Goal: Navigation & Orientation: Understand site structure

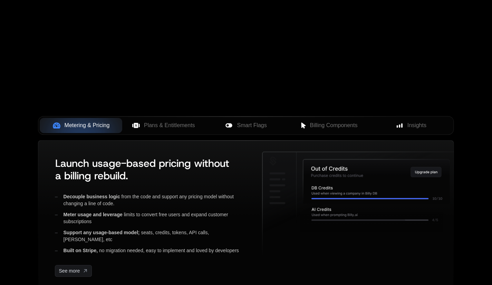
scroll to position [207, 0]
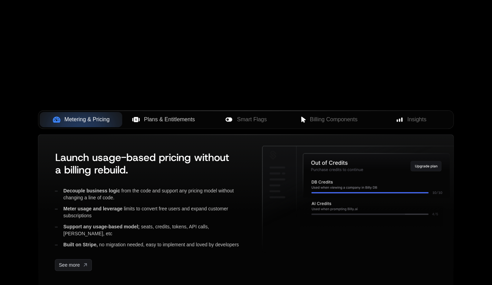
click at [176, 120] on span "Plans & Entitlements" at bounding box center [169, 119] width 51 height 8
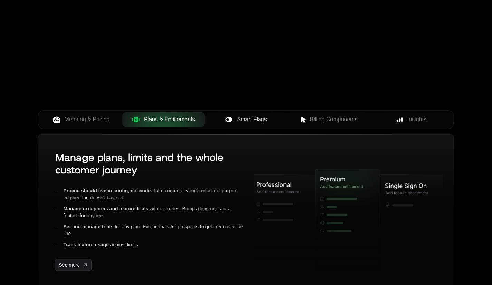
click at [252, 119] on span "Smart Flags" at bounding box center [252, 119] width 30 height 8
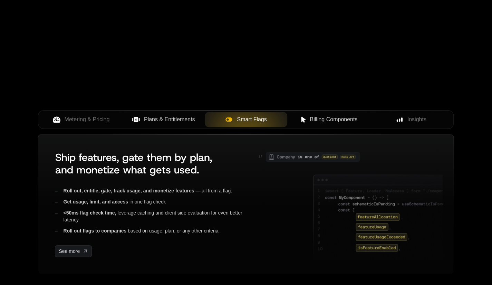
click at [308, 114] on button "Billing Components" at bounding box center [329, 119] width 83 height 15
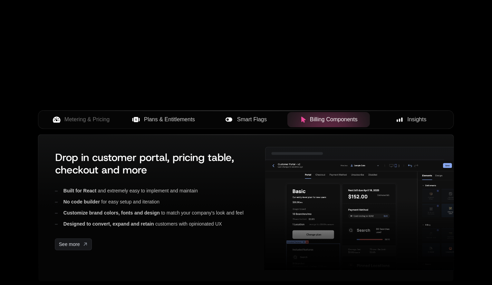
click at [414, 119] on span "Insights" at bounding box center [417, 119] width 19 height 8
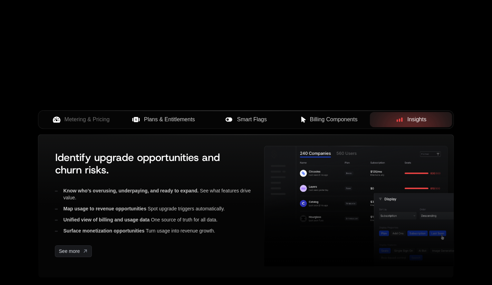
click at [334, 120] on span "Billing Components" at bounding box center [334, 119] width 48 height 8
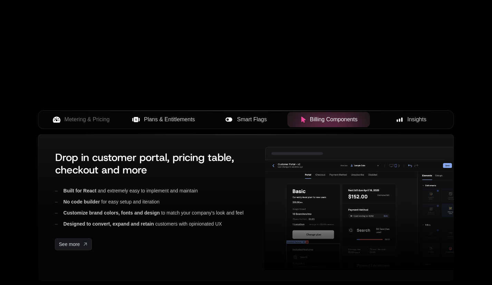
click at [248, 123] on span "Smart Flags" at bounding box center [252, 119] width 30 height 8
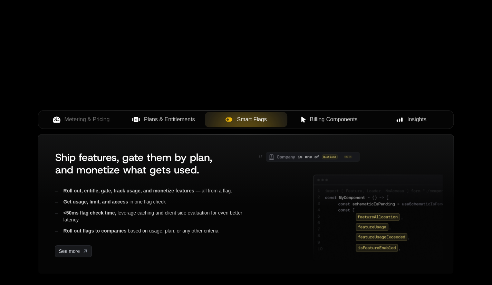
click at [165, 123] on span "Plans & Entitlements" at bounding box center [169, 119] width 51 height 8
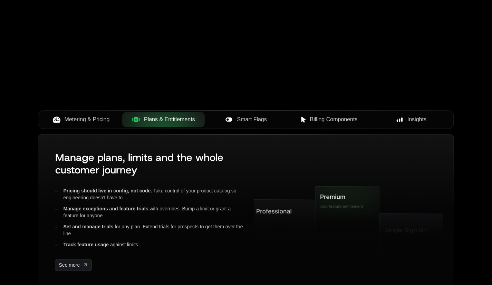
click at [75, 123] on span "Metering & Pricing" at bounding box center [87, 119] width 45 height 8
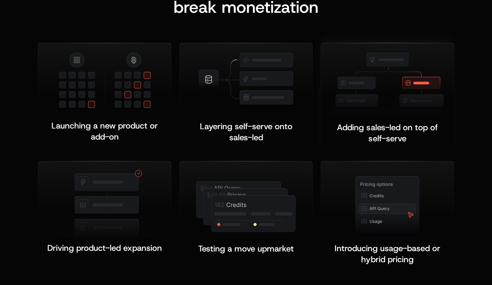
scroll to position [1348, 0]
